Goal: Navigation & Orientation: Find specific page/section

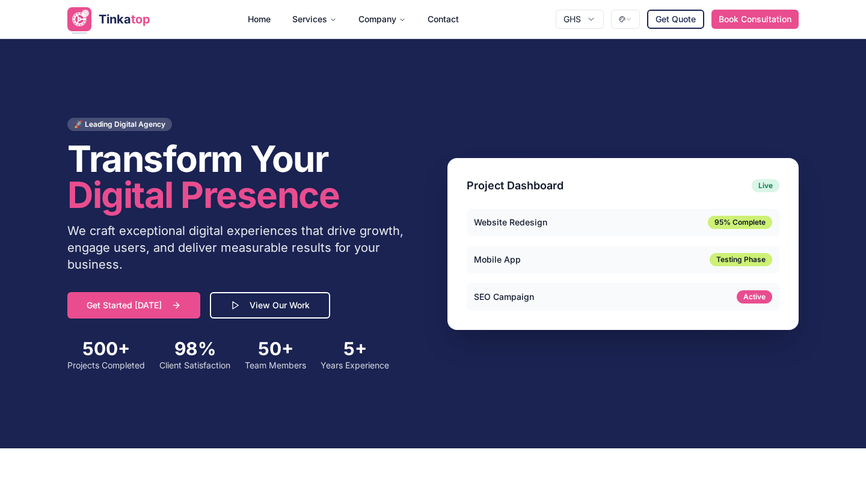
scroll to position [99, 0]
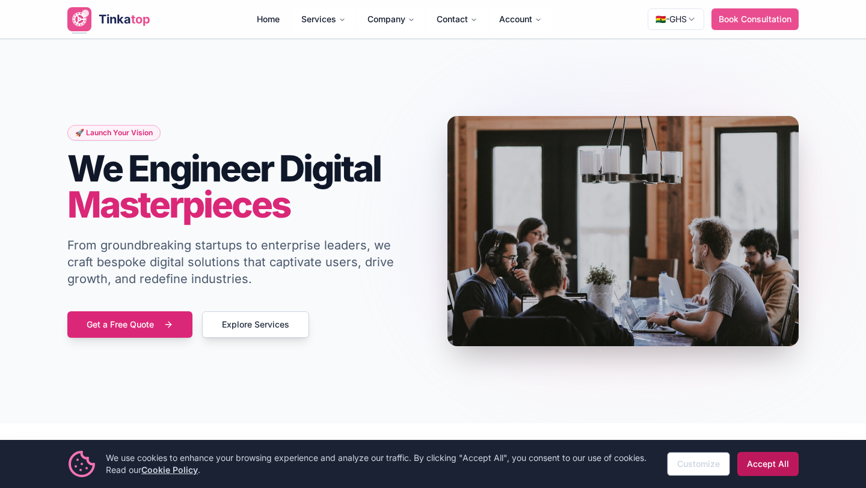
click at [762, 469] on button "Accept All" at bounding box center [767, 464] width 61 height 24
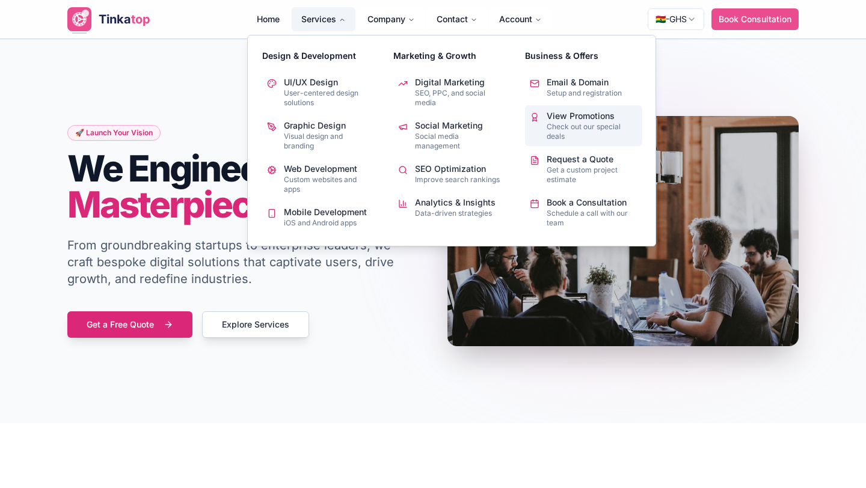
click at [569, 114] on p "View Promotions" at bounding box center [591, 116] width 91 height 12
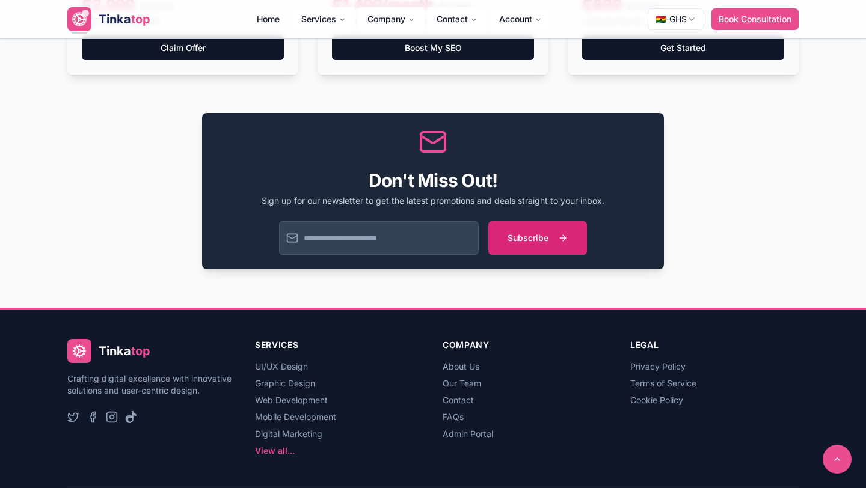
scroll to position [1187, 0]
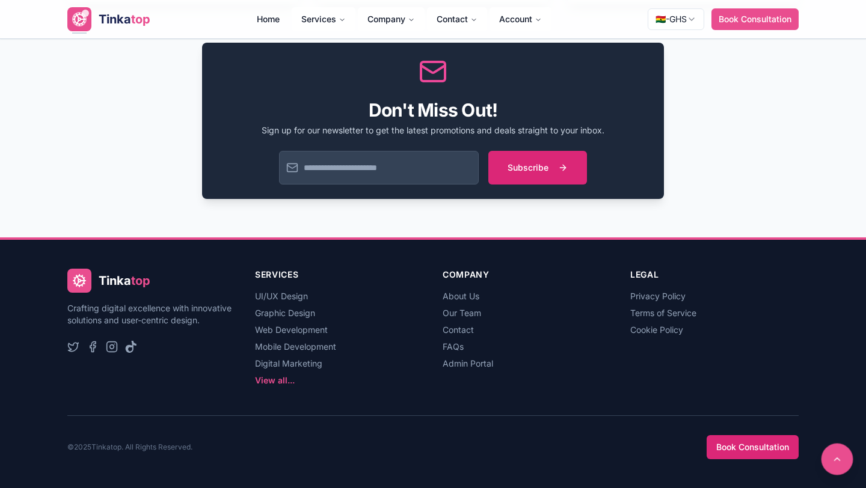
click at [845, 466] on button at bounding box center [837, 460] width 32 height 32
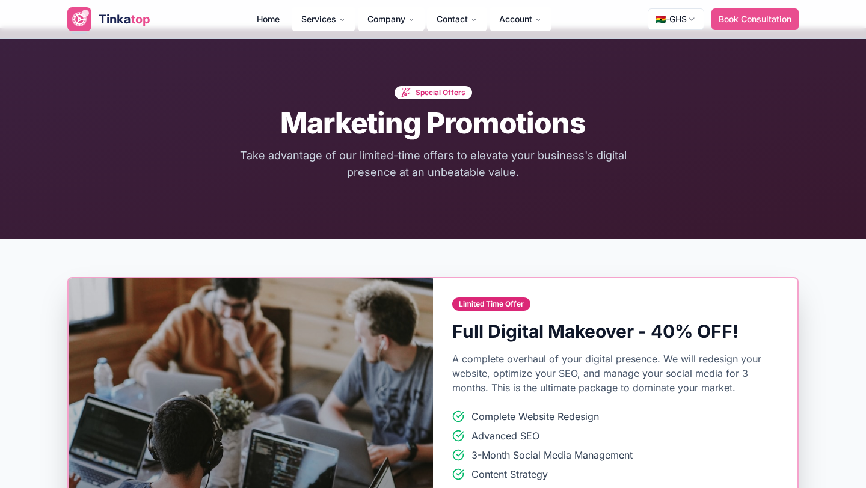
scroll to position [0, 0]
